Goal: Information Seeking & Learning: Learn about a topic

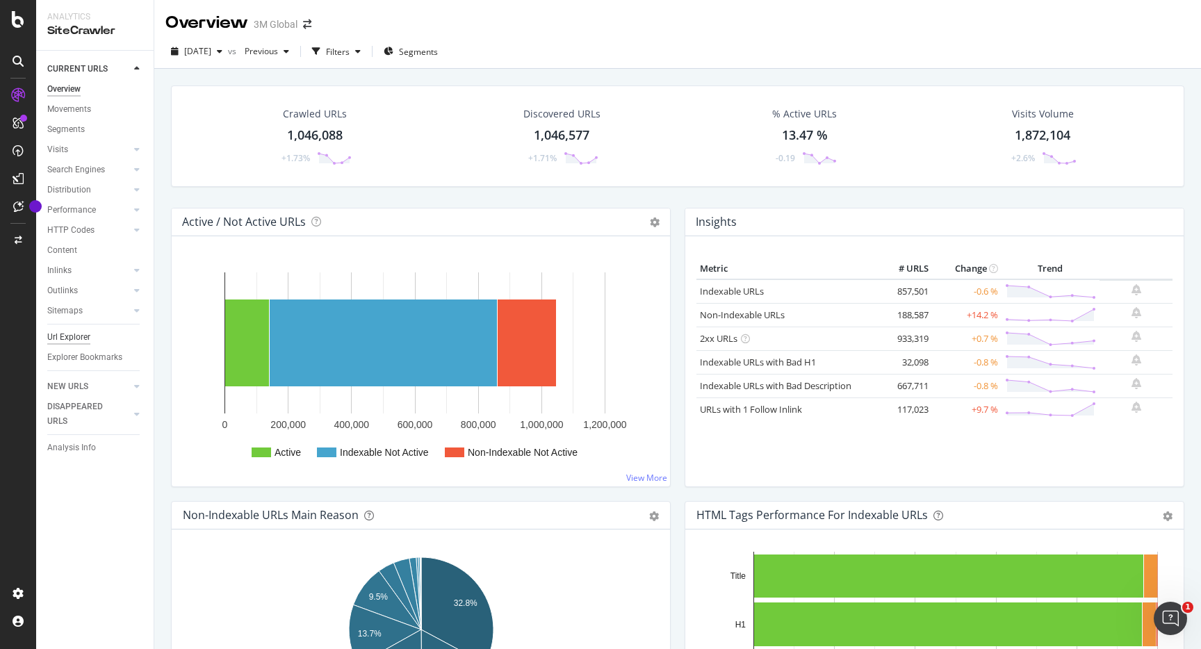
click at [74, 338] on div "Url Explorer" at bounding box center [68, 337] width 43 height 15
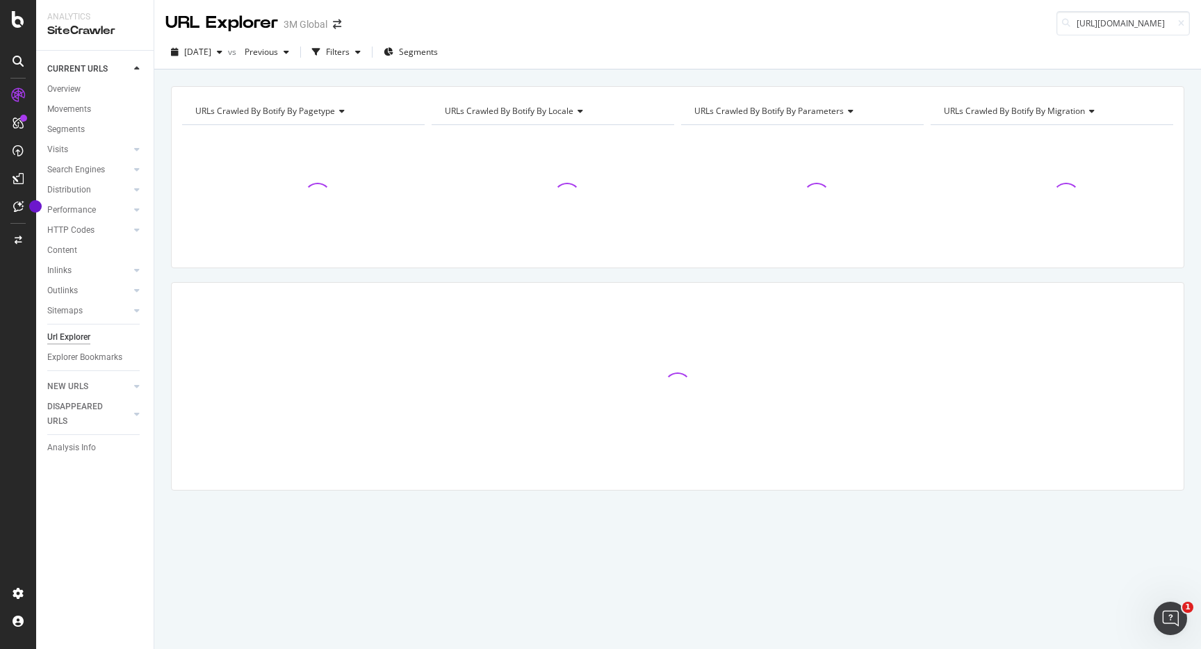
scroll to position [0, 112]
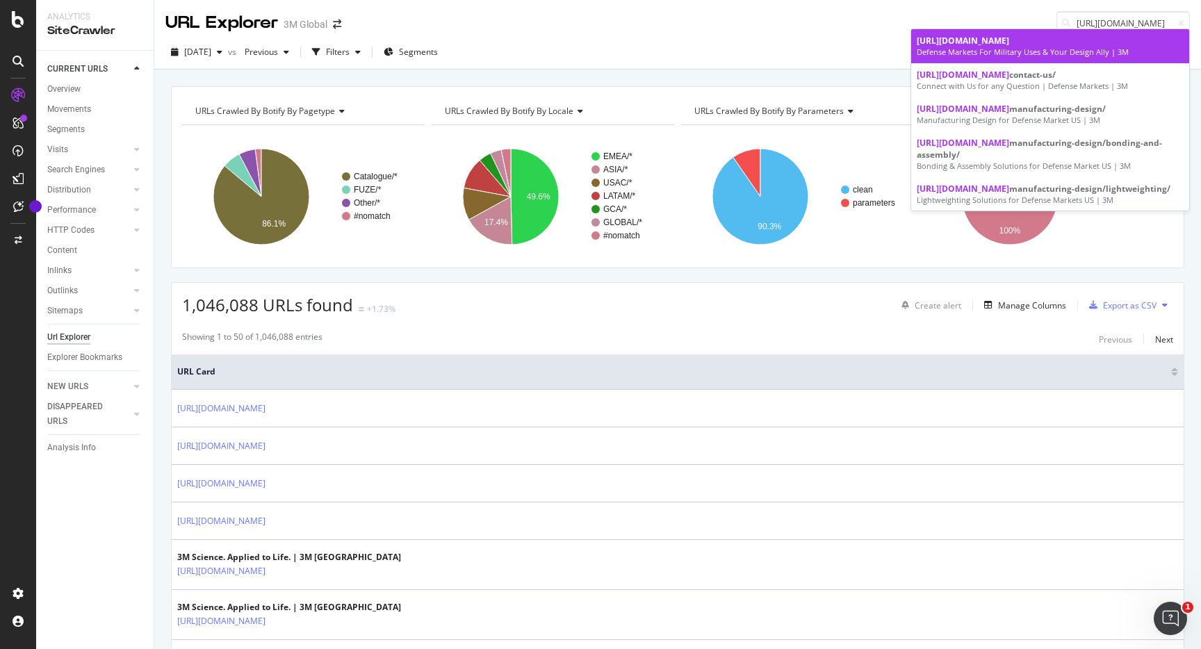
type input "[URL][DOMAIN_NAME]"
click at [1062, 52] on div "Defense Markets For Military Uses & Your Design Ally | 3M" at bounding box center [1050, 52] width 267 height 11
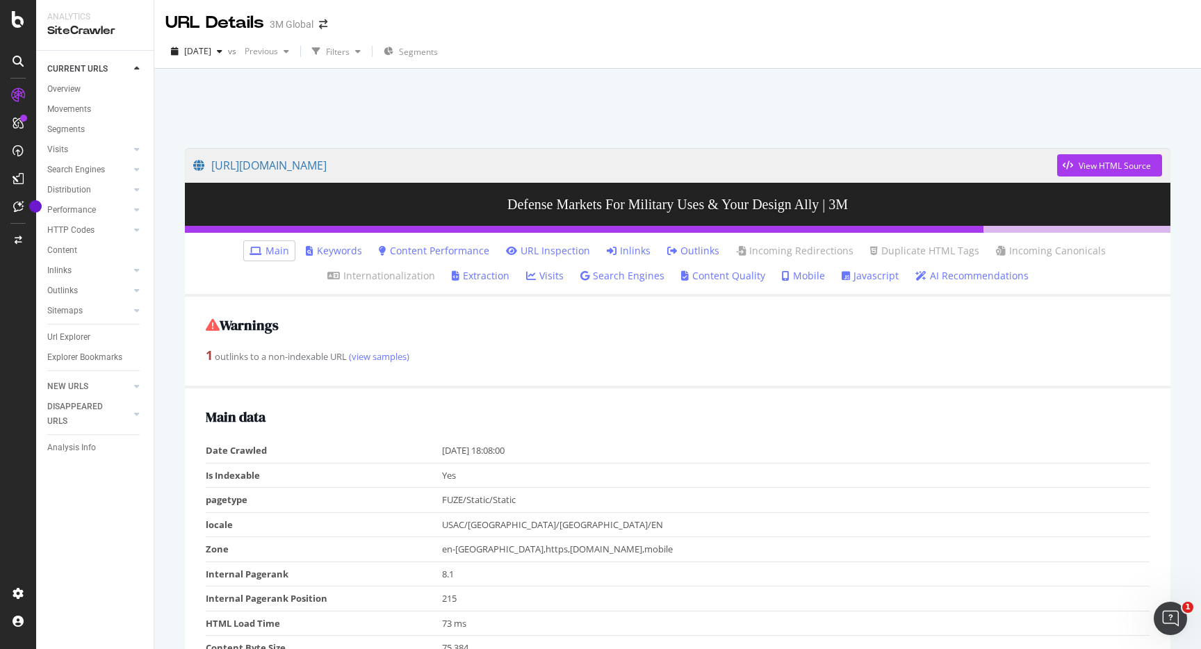
click at [607, 254] on link "Inlinks" at bounding box center [629, 251] width 44 height 14
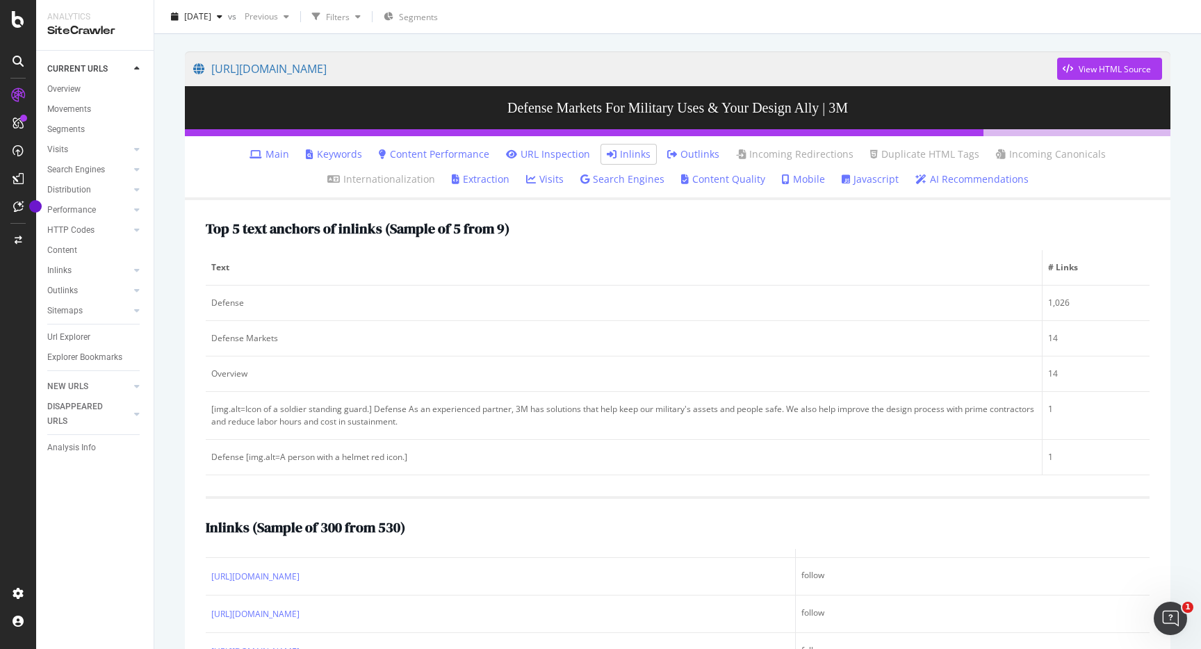
scroll to position [97, 0]
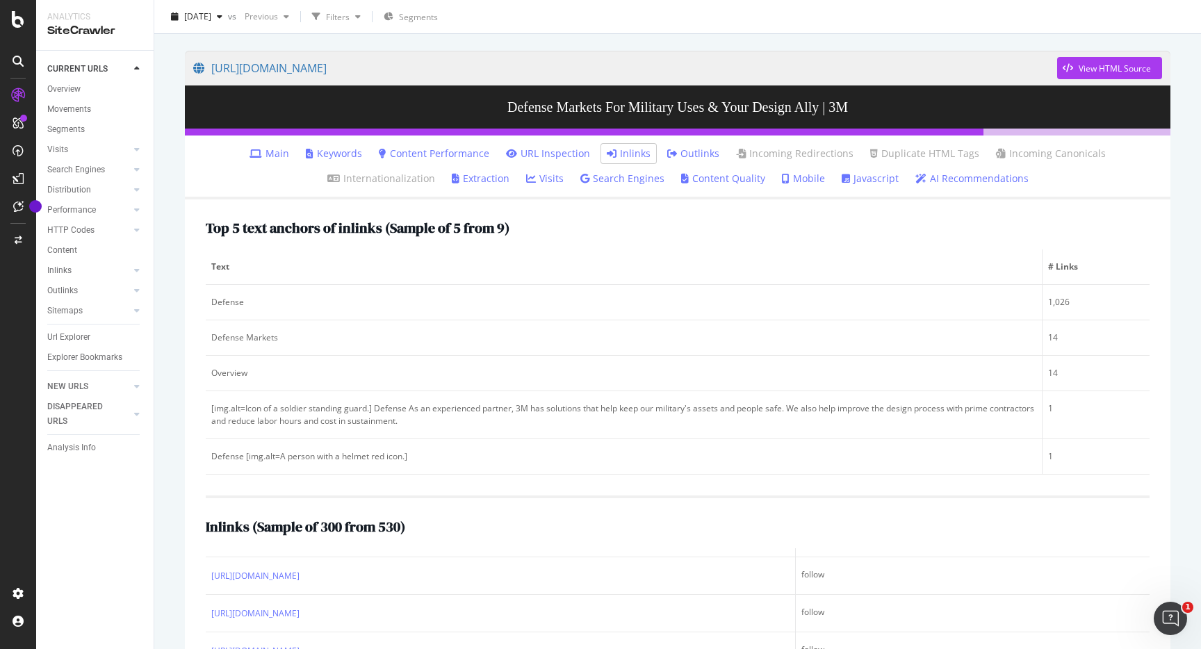
click at [607, 149] on link "Inlinks" at bounding box center [629, 154] width 44 height 14
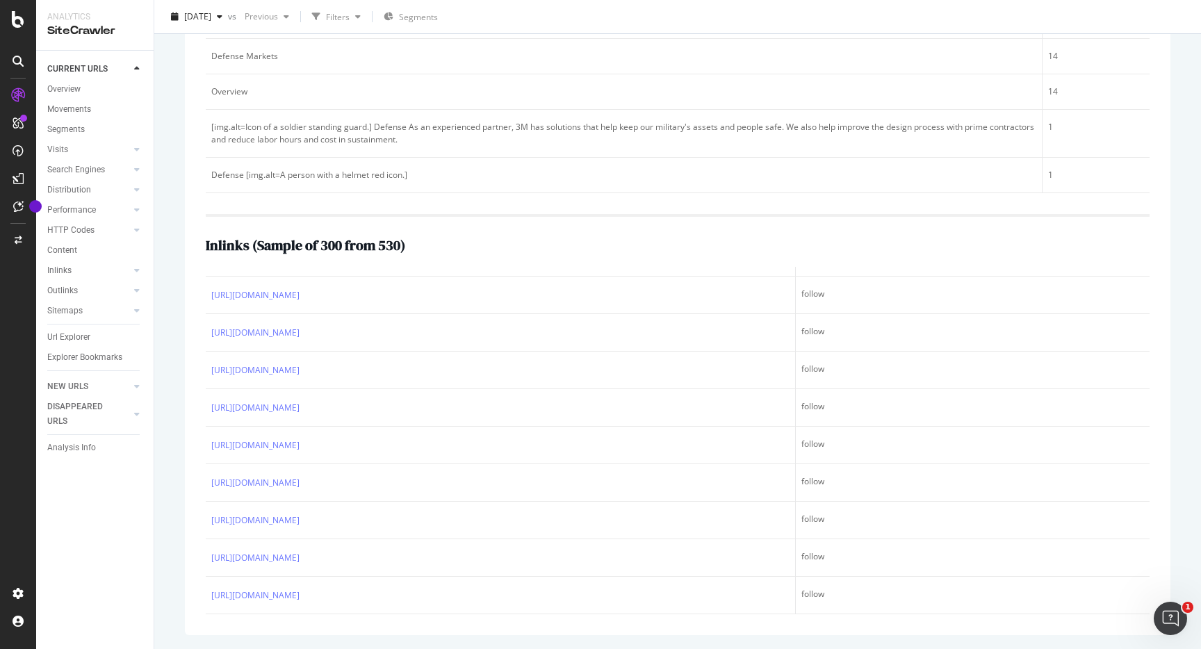
scroll to position [18505, 0]
click at [211, 18] on span "[DATE]" at bounding box center [197, 16] width 27 height 12
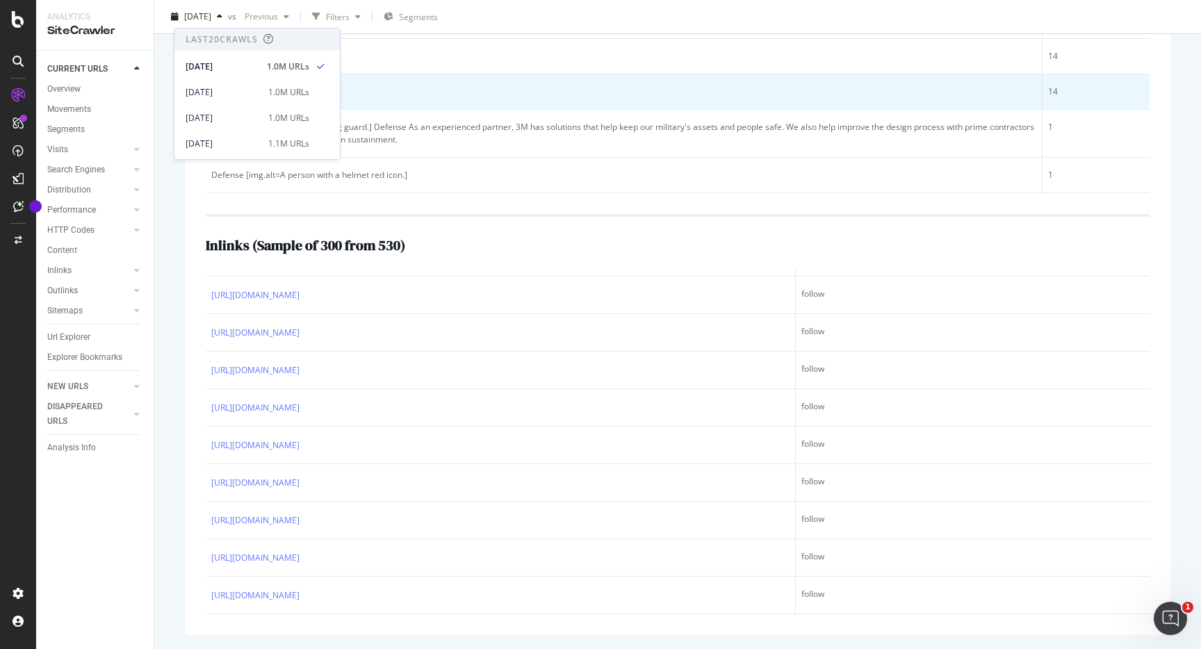
click at [429, 76] on td "Overview" at bounding box center [624, 91] width 837 height 35
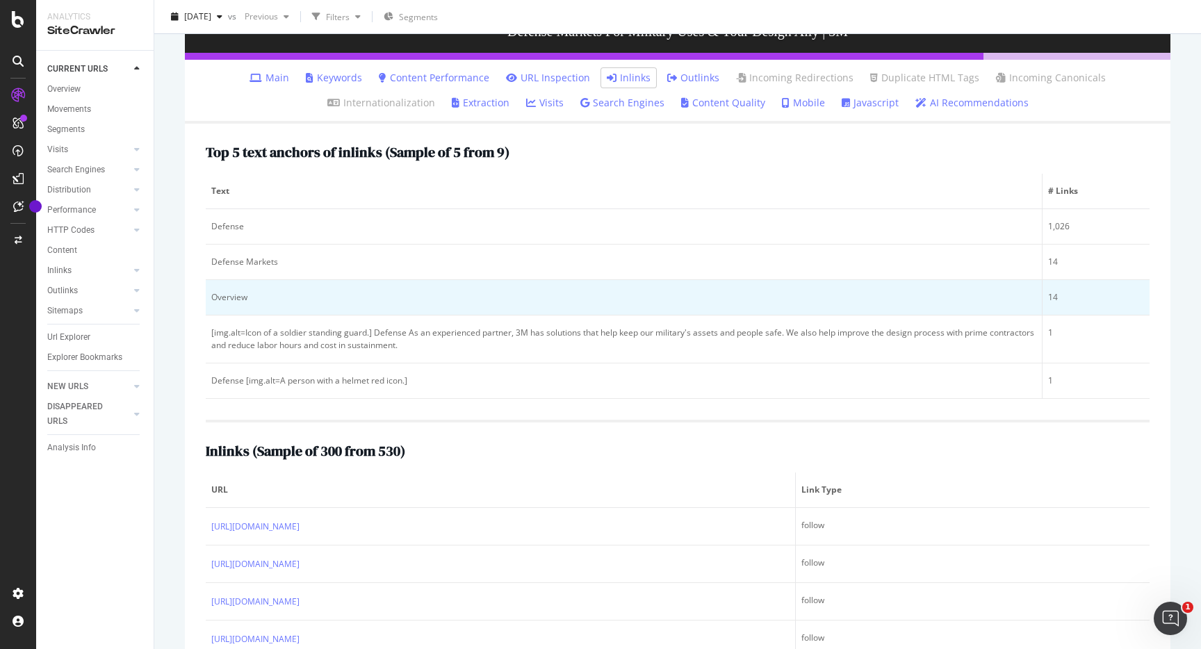
scroll to position [379, 0]
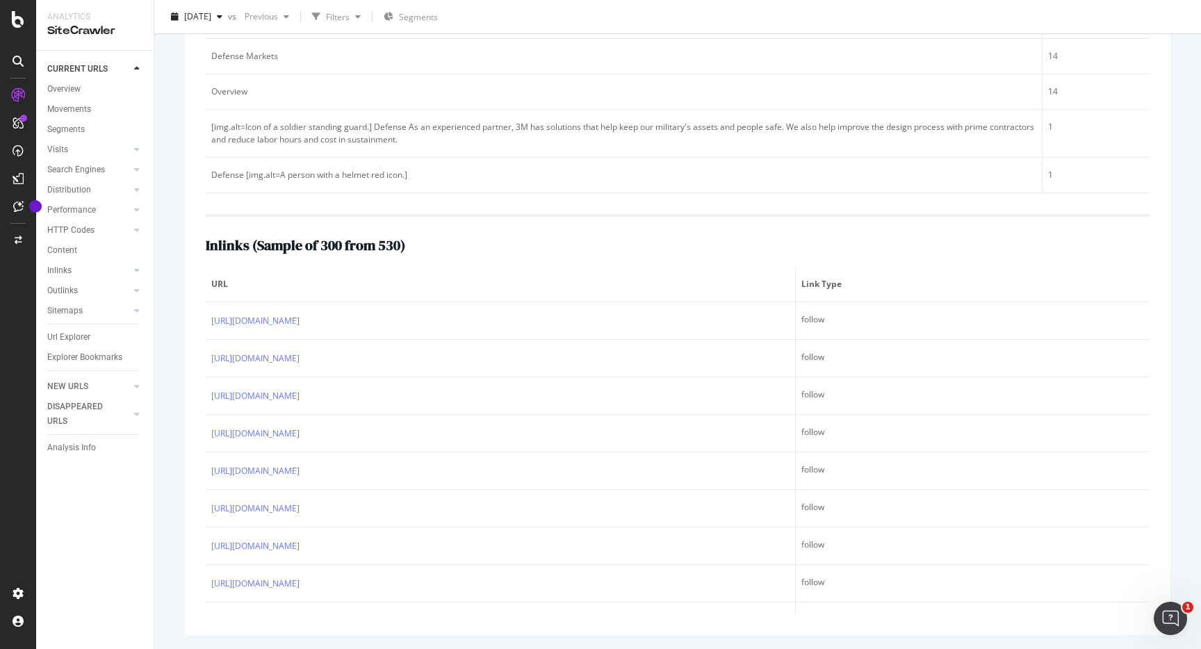
click at [279, 252] on h2 "Inlinks ( Sample of 300 from 530 )" at bounding box center [305, 245] width 199 height 15
click at [224, 284] on span "URL" at bounding box center [498, 284] width 575 height 13
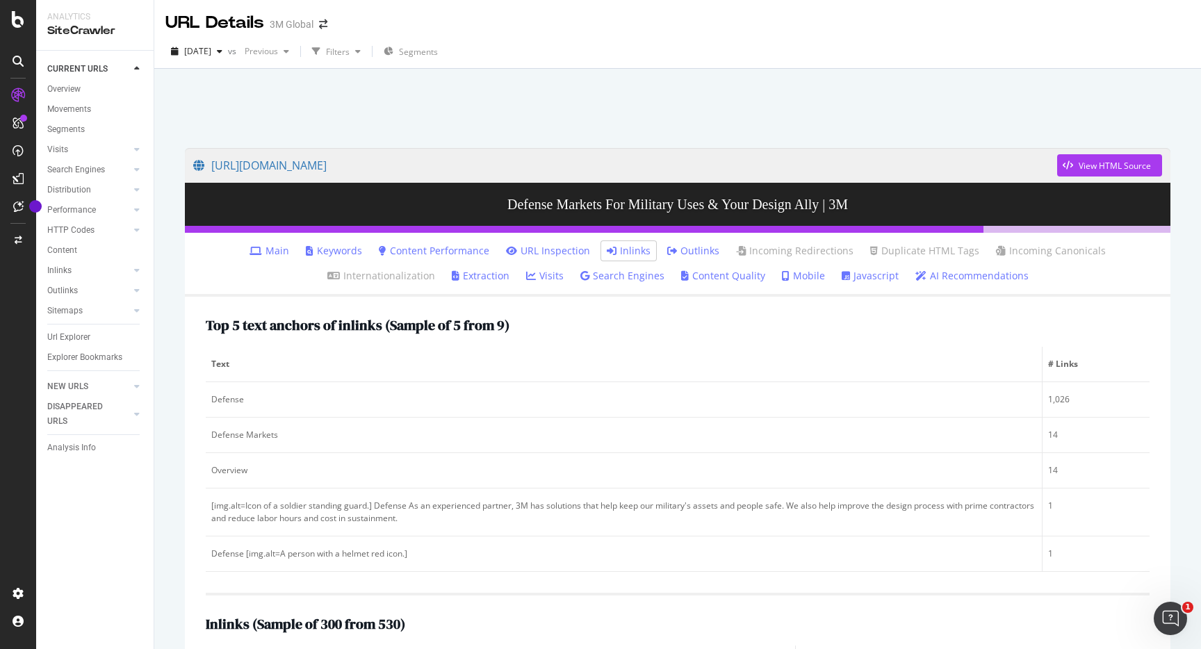
click at [730, 326] on div "Top 5 text anchors of inlinks ( Sample of 5 from 9 )" at bounding box center [678, 325] width 944 height 15
click at [473, 120] on div at bounding box center [677, 104] width 1013 height 59
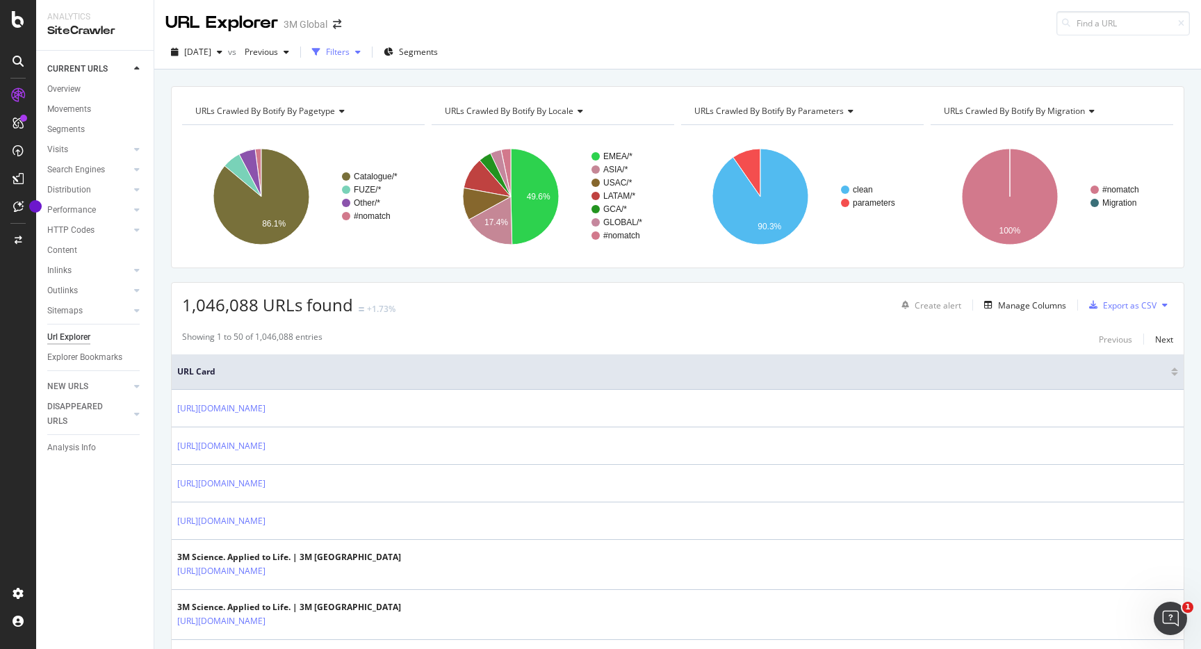
click at [350, 47] on div "Filters" at bounding box center [338, 52] width 24 height 12
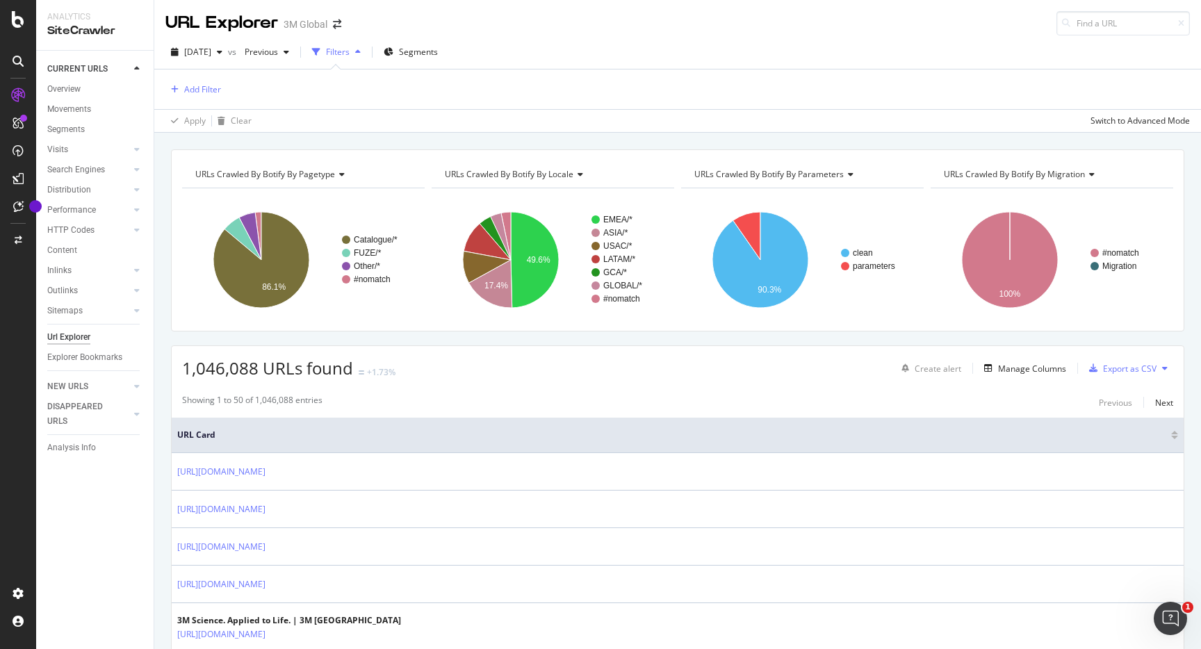
click at [366, 50] on div "button" at bounding box center [358, 52] width 17 height 8
